Goal: Task Accomplishment & Management: Use online tool/utility

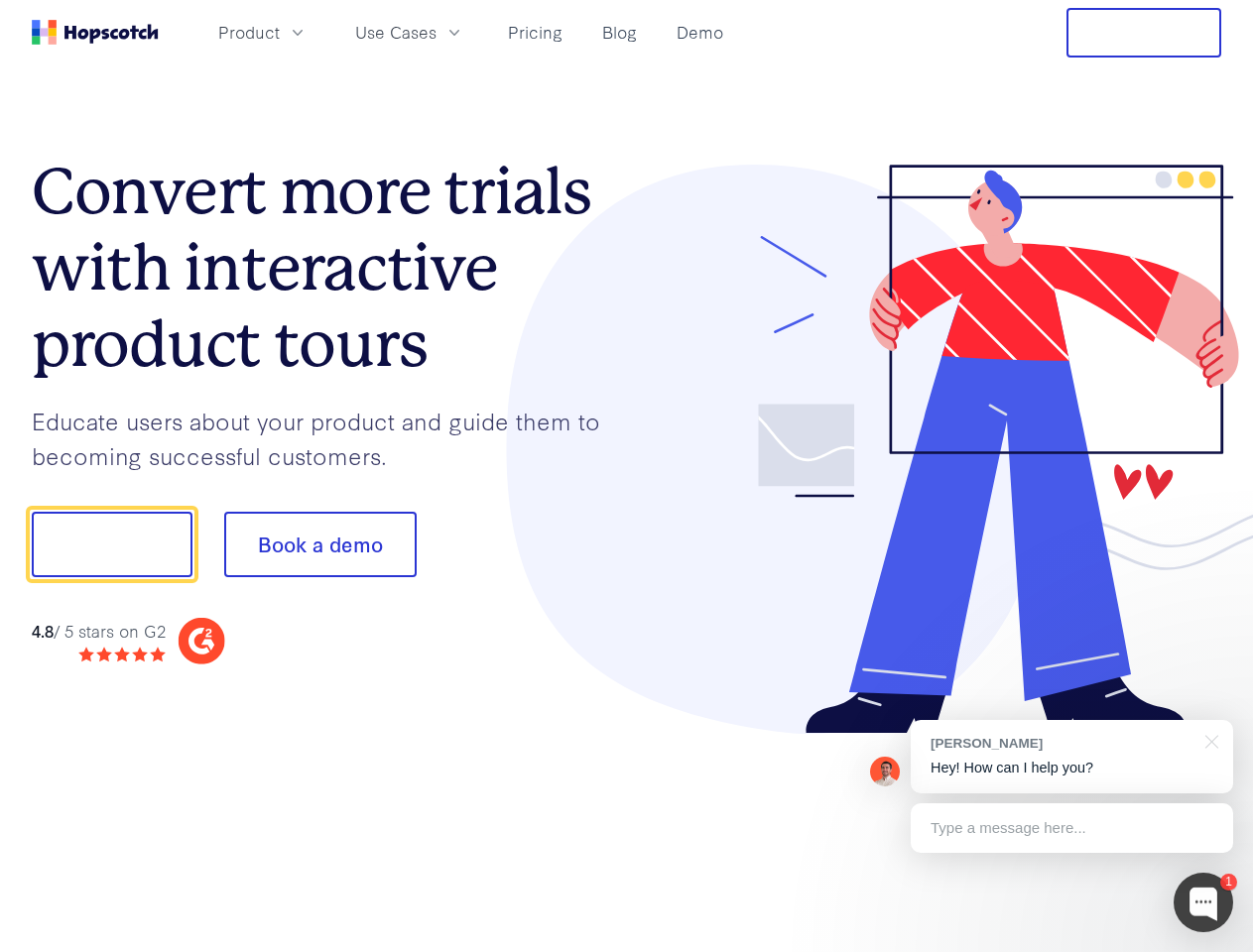
click at [627, 476] on div at bounding box center [924, 450] width 595 height 570
click at [279, 32] on span "Product" at bounding box center [249, 32] width 62 height 25
click at [436, 32] on span "Use Cases" at bounding box center [395, 32] width 81 height 25
click at [1144, 33] on button "Free Trial" at bounding box center [1144, 33] width 155 height 50
click at [111, 545] on button "Show me!" at bounding box center [112, 545] width 161 height 66
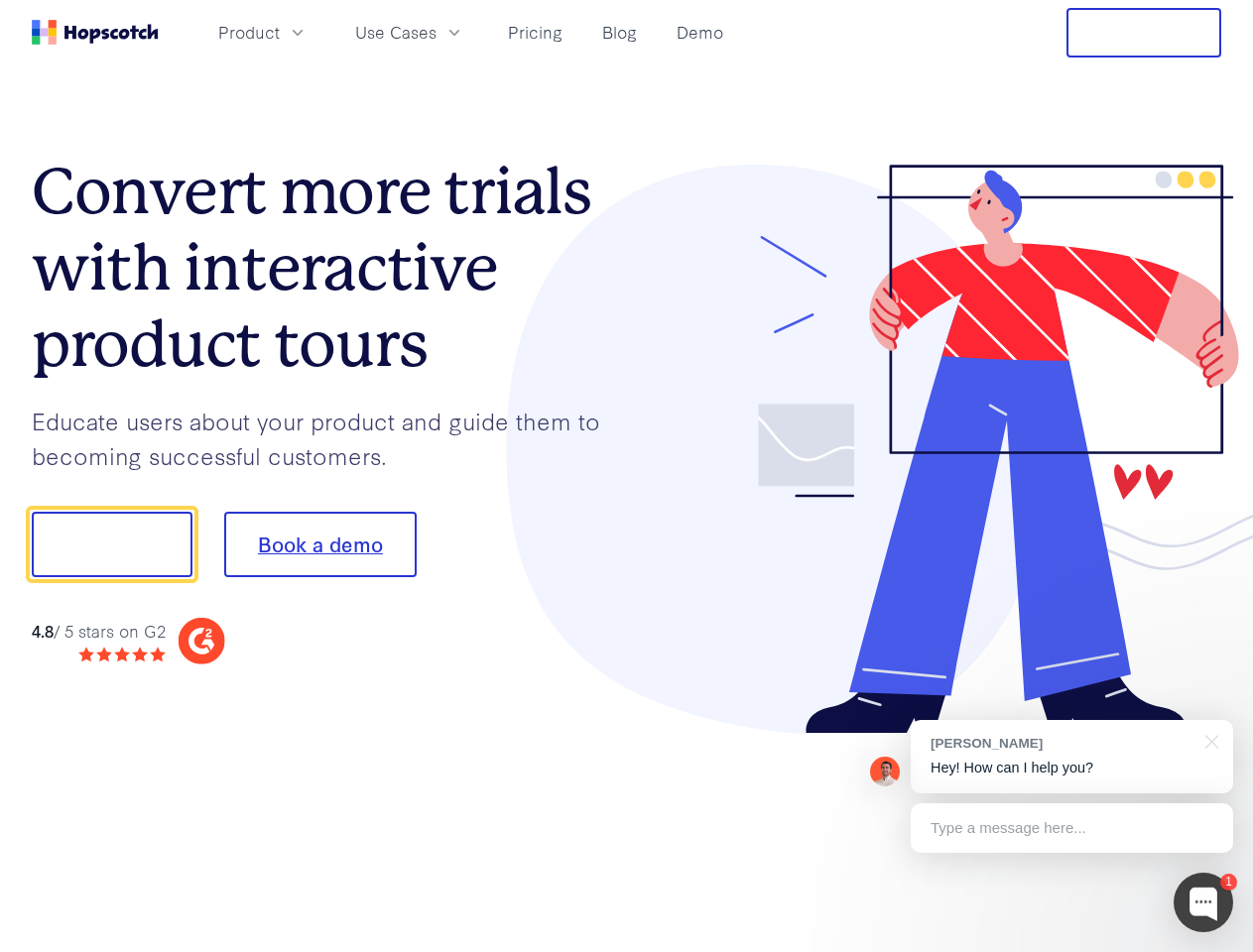
click at [319, 545] on button "Book a demo" at bounding box center [321, 545] width 193 height 66
click at [1203, 902] on div at bounding box center [1203, 902] width 60 height 60
click at [1071, 757] on div "[PERSON_NAME] Hey! How can I help you?" at bounding box center [1071, 757] width 322 height 74
click at [1208, 740] on div at bounding box center [1046, 543] width 372 height 662
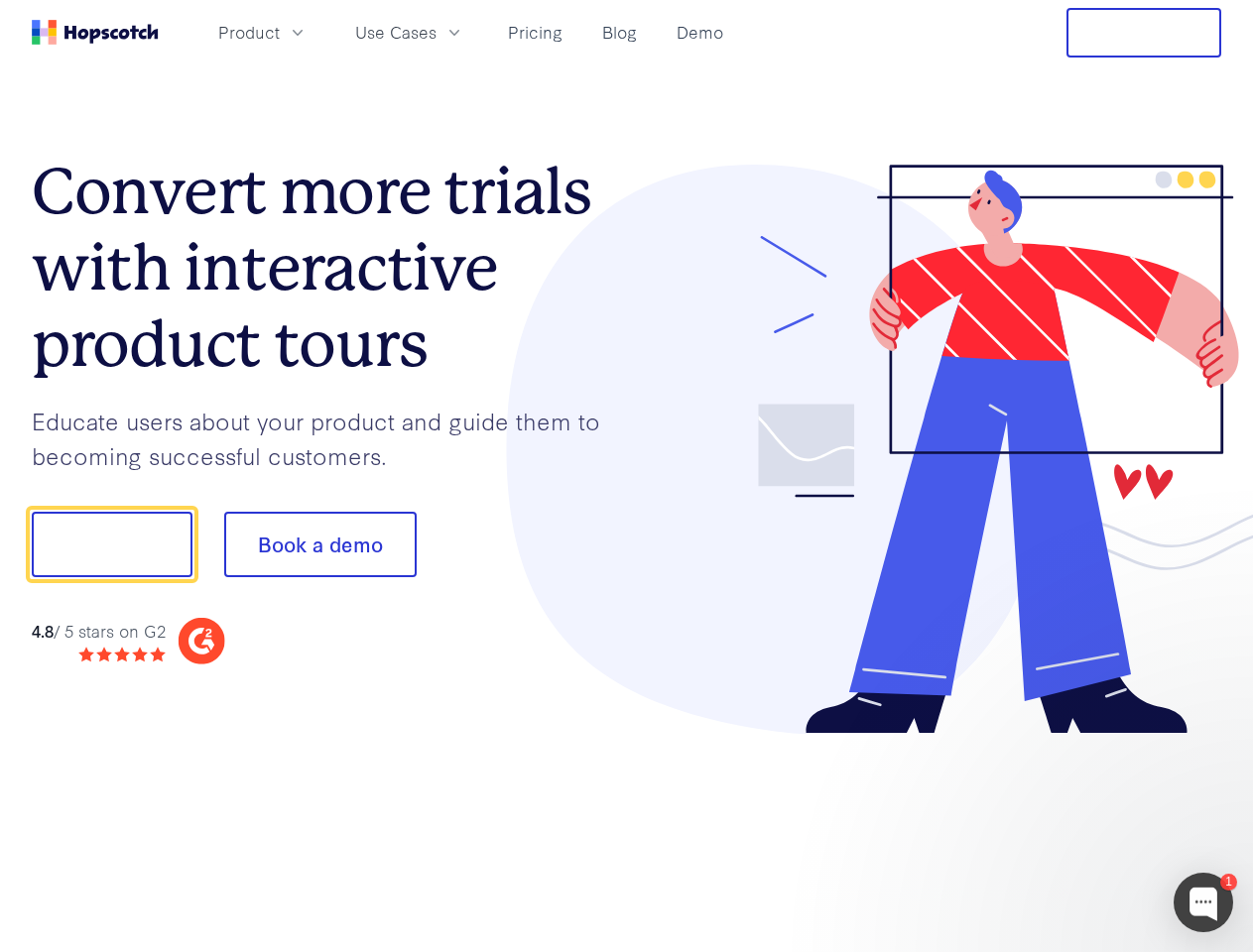
click at [1071, 828] on div at bounding box center [1046, 675] width 372 height 396
